Goal: Task Accomplishment & Management: Use online tool/utility

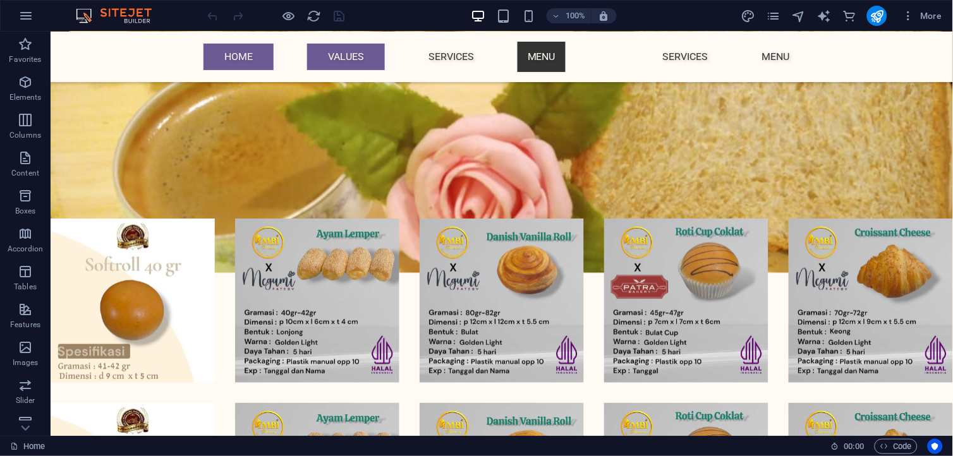
scroll to position [5483, 0]
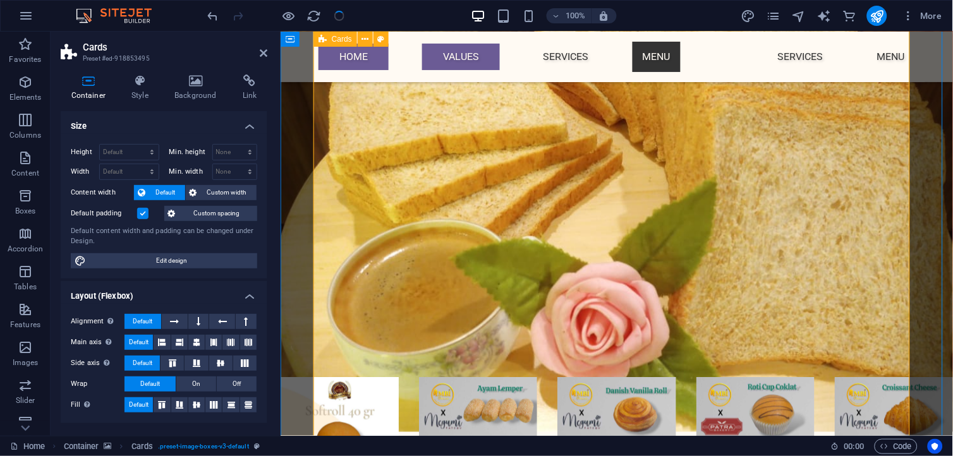
scroll to position [4624, 0]
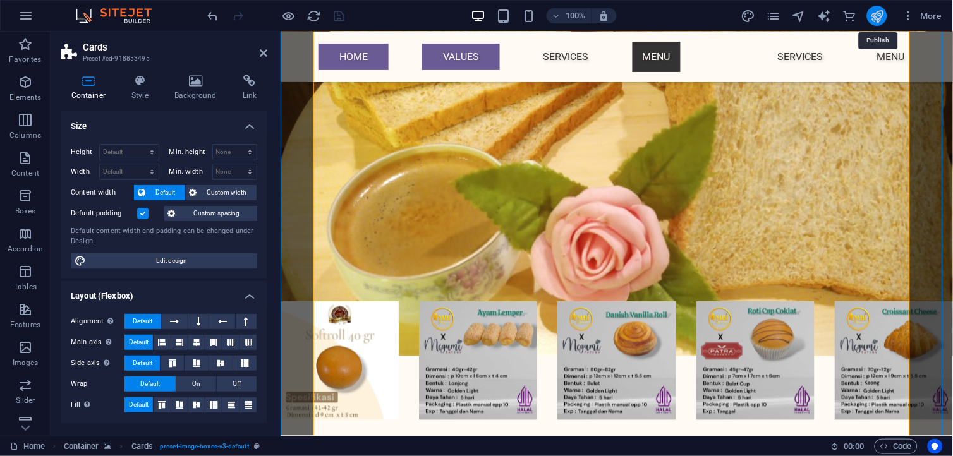
click at [881, 16] on icon "publish" at bounding box center [877, 16] width 15 height 15
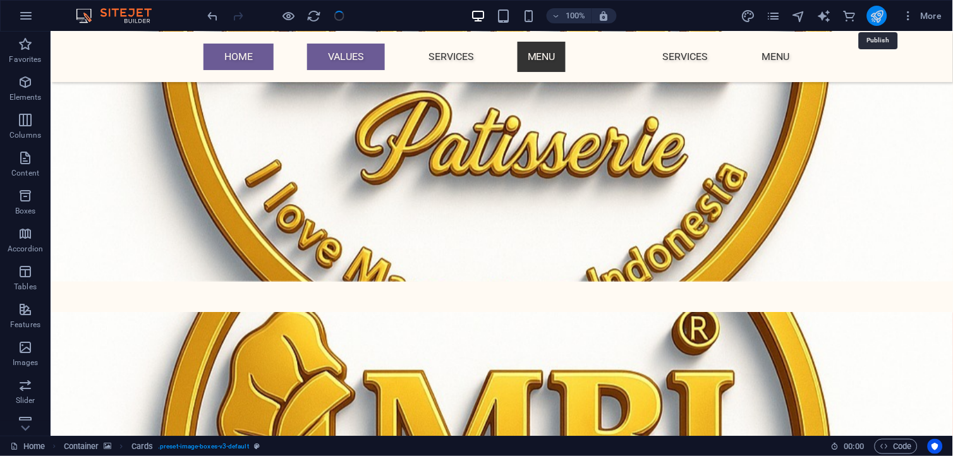
scroll to position [5601, 0]
